Goal: Task Accomplishment & Management: Complete application form

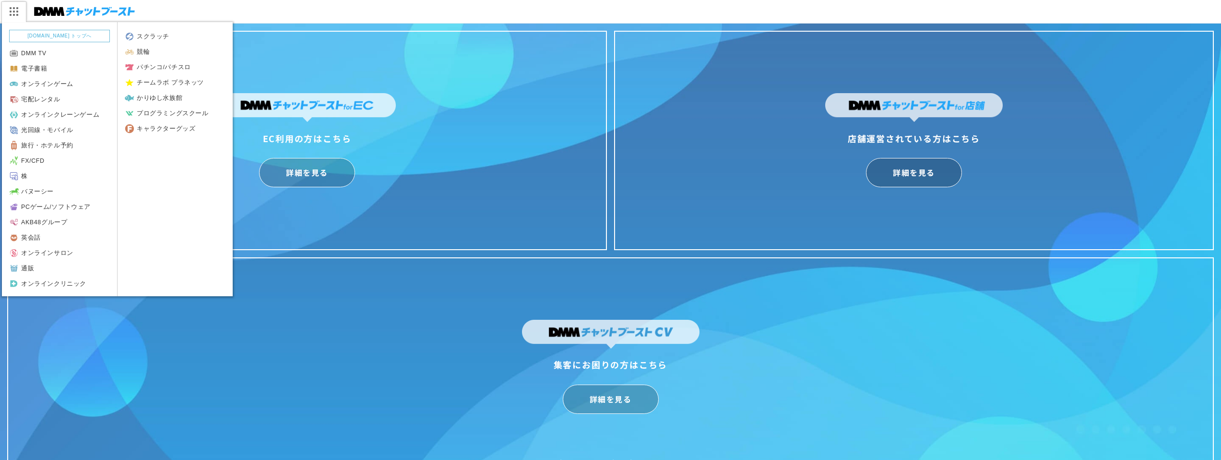
click at [7, 13] on img at bounding box center [13, 11] width 24 height 20
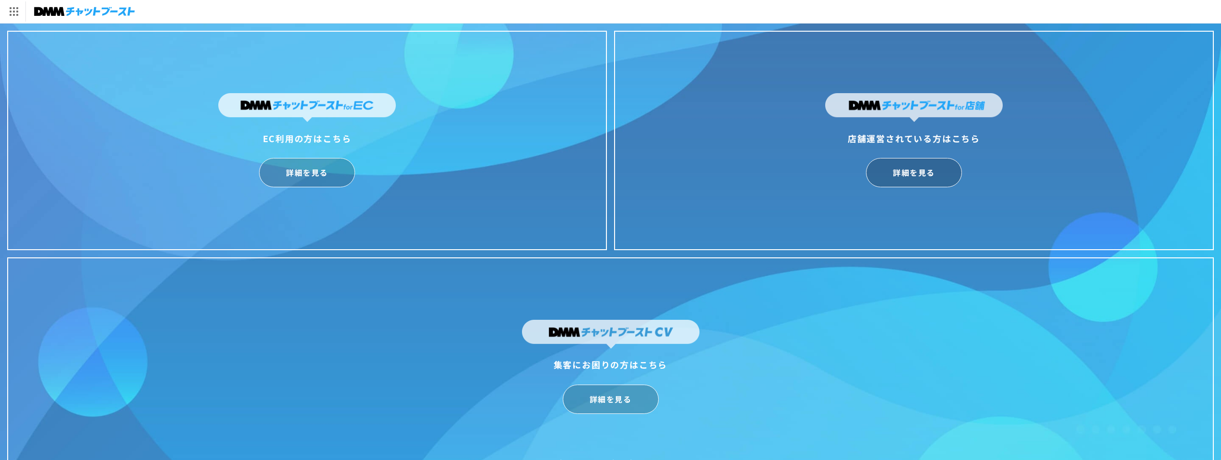
click at [48, 6] on img at bounding box center [84, 11] width 101 height 13
click at [944, 170] on link "詳細を見る" at bounding box center [914, 172] width 96 height 29
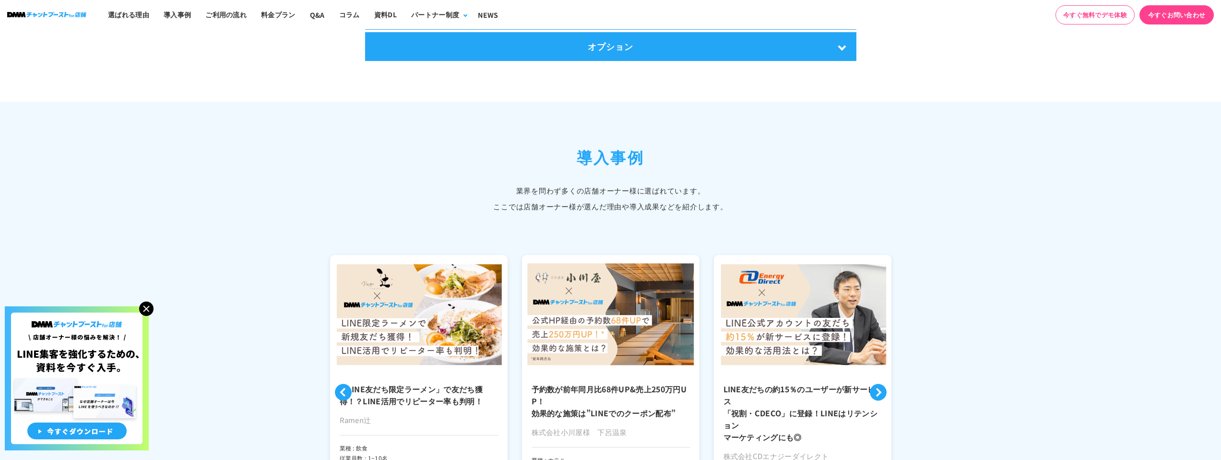
scroll to position [2158, 0]
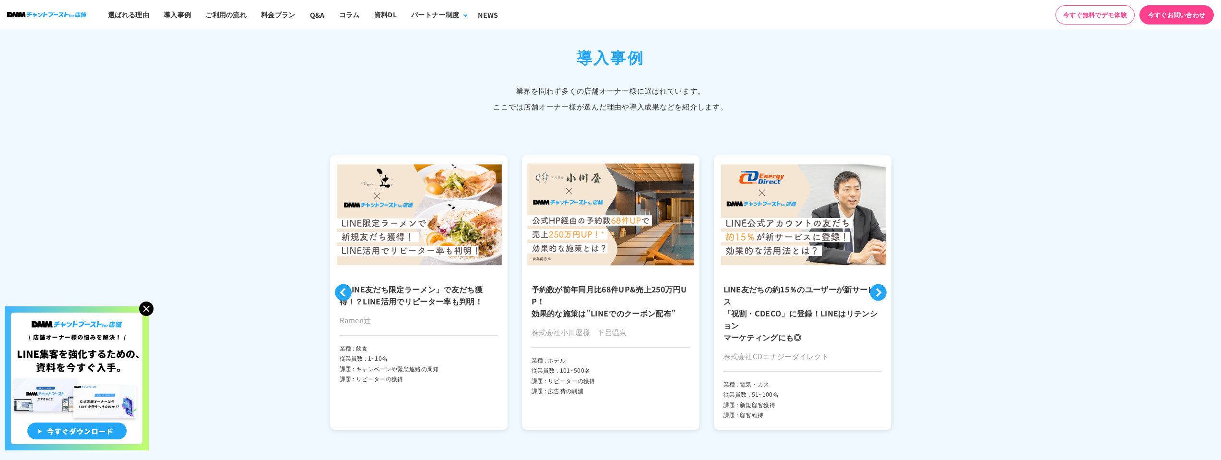
click at [150, 309] on img at bounding box center [146, 308] width 14 height 14
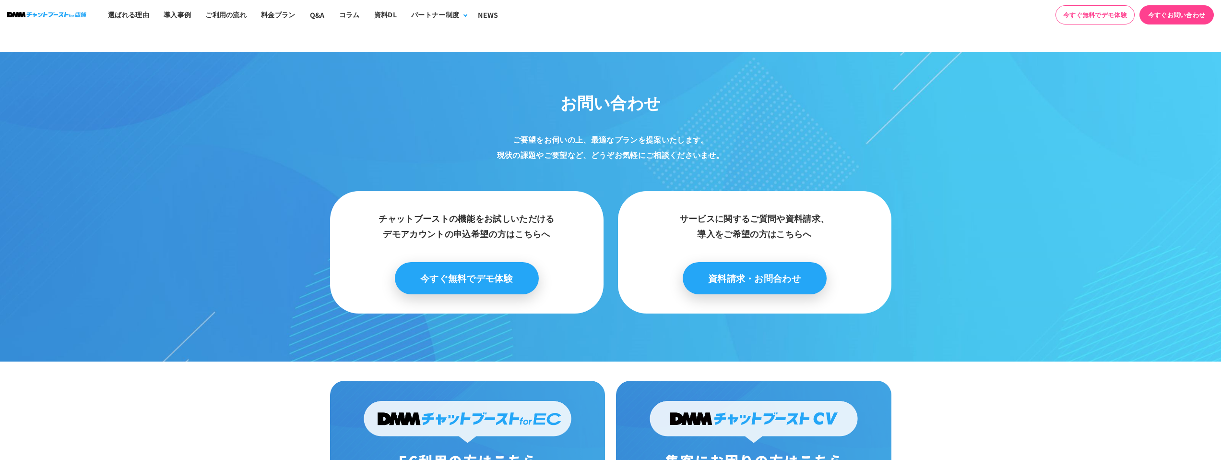
scroll to position [4867, 0]
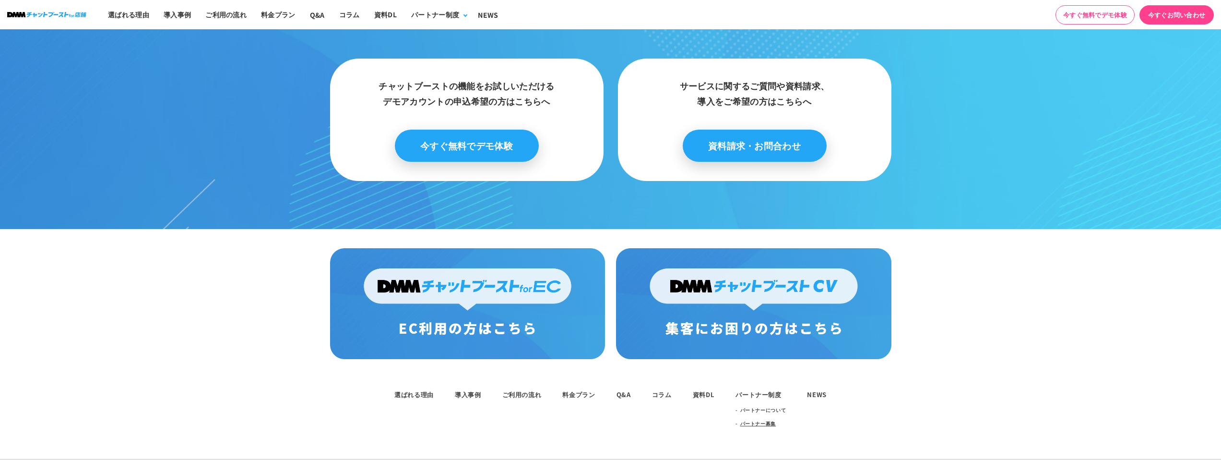
click at [755, 417] on link "パートナー募集" at bounding box center [758, 423] width 36 height 13
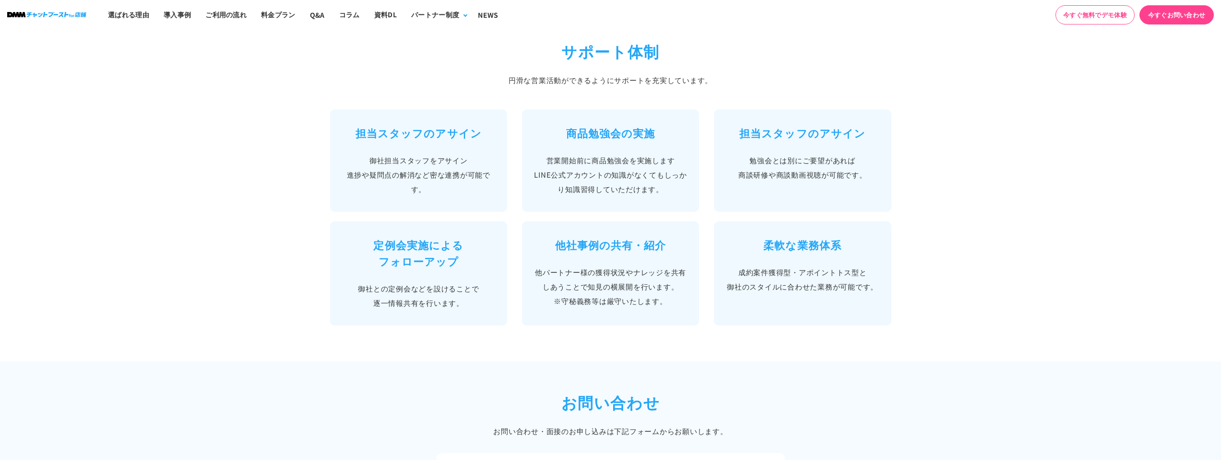
scroll to position [678, 0]
